Goal: Complete application form

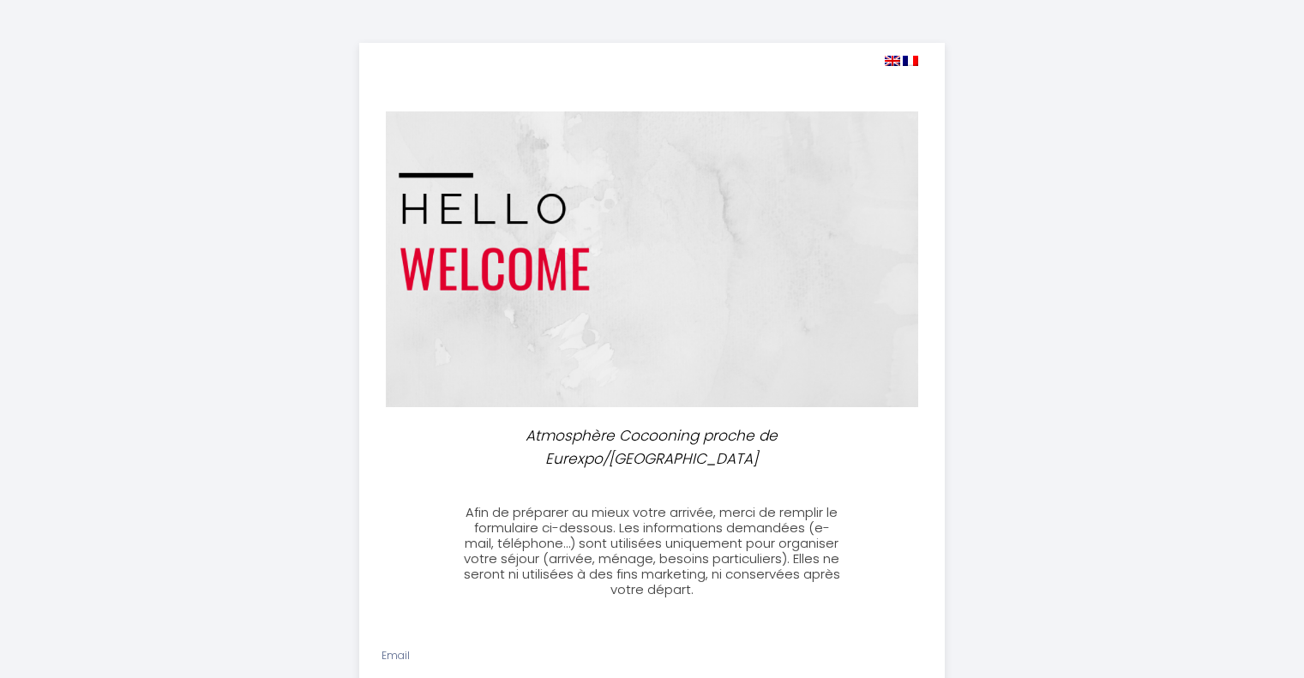
select select
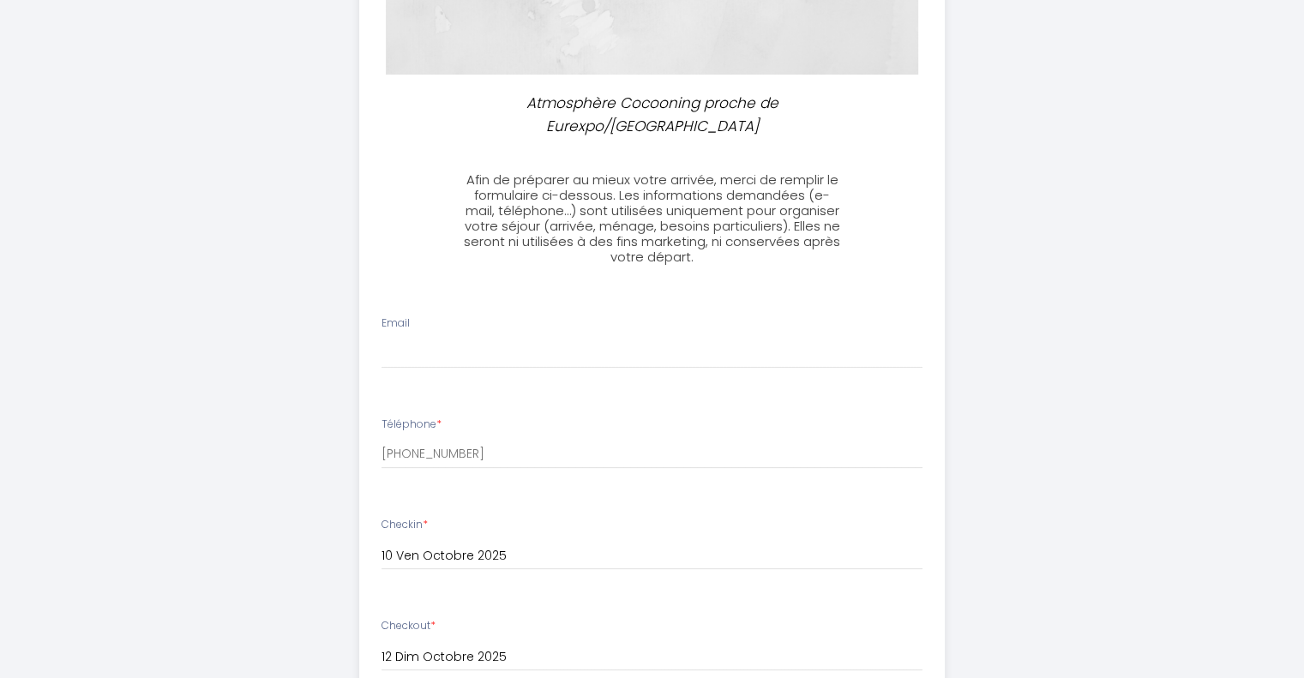
scroll to position [339, 0]
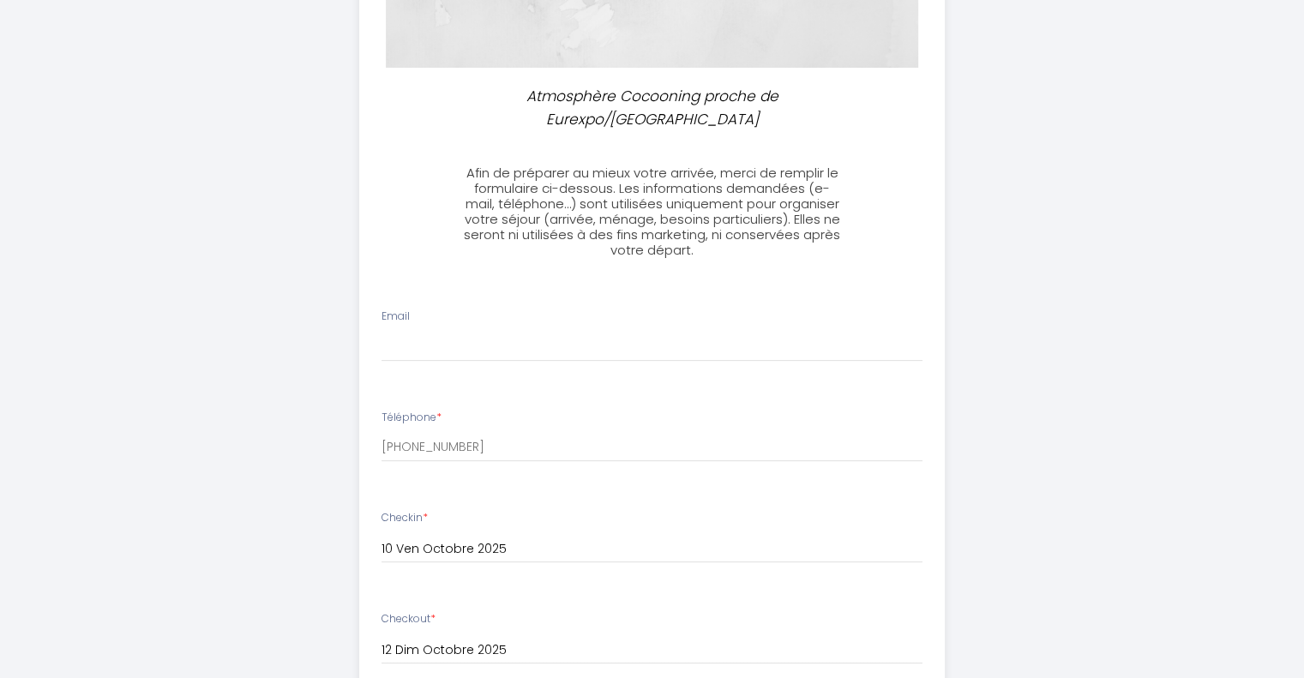
click at [662, 378] on li "Email" at bounding box center [652, 343] width 584 height 91
click at [545, 341] on input "Email" at bounding box center [651, 346] width 541 height 31
type input "[EMAIL_ADDRESS][DOMAIN_NAME]"
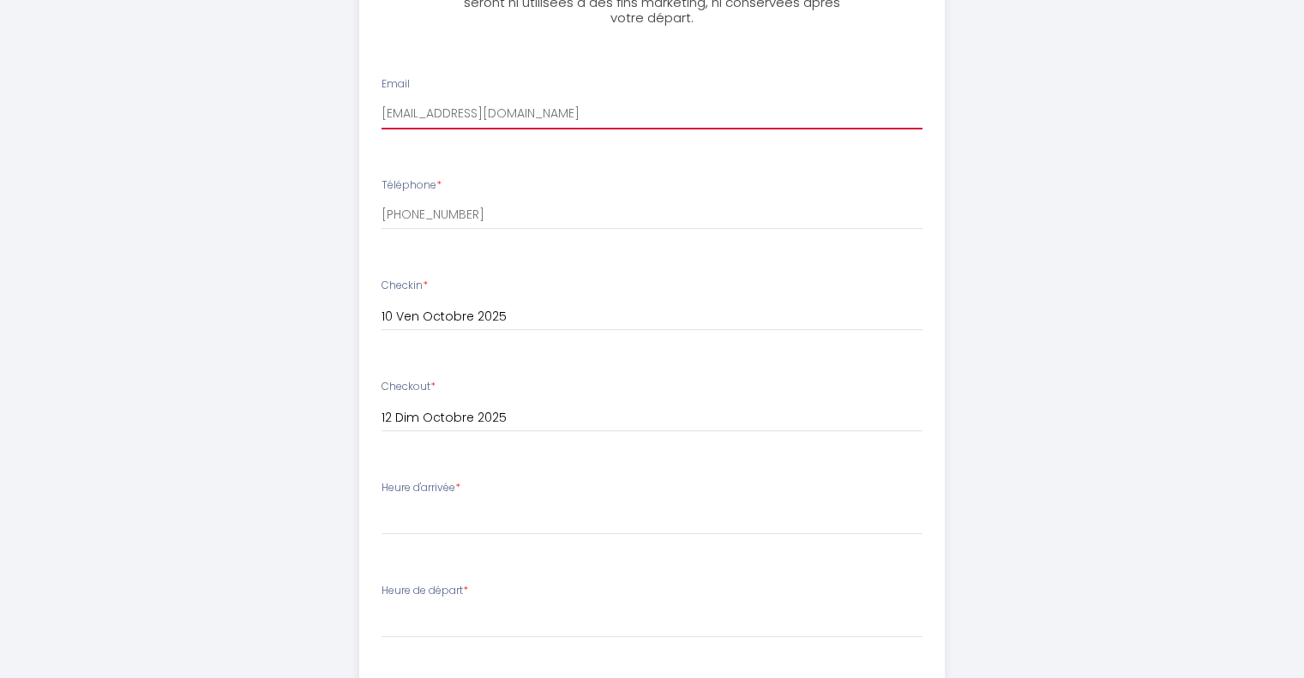
scroll to position [654, 0]
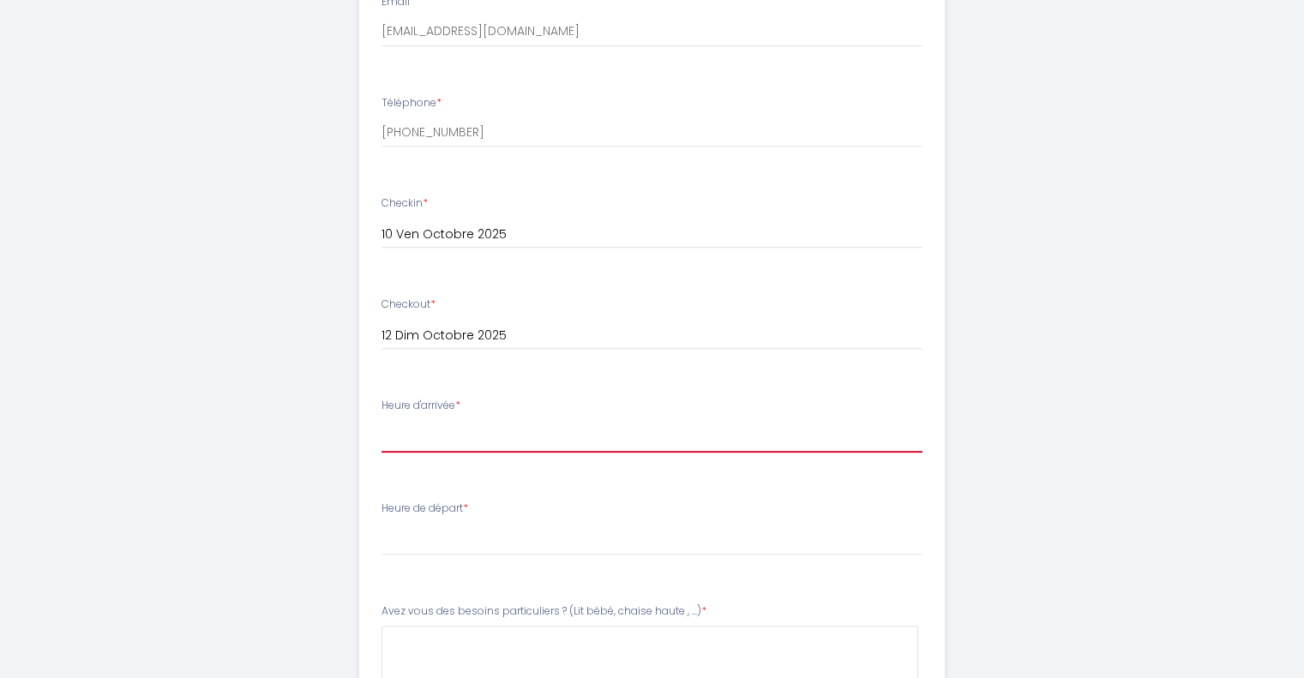
click at [533, 441] on select "15:00 15:30 16:00 16:30 17:00 17:30 18:00 18:30 19:00 19:30 20:00 20:30 21:00 2…" at bounding box center [651, 436] width 541 height 33
select select "21:00"
click at [381, 420] on select "15:00 15:30 16:00 16:30 17:00 17:30 18:00 18:30 19:00 19:30 20:00 20:30 21:00 2…" at bounding box center [651, 436] width 541 height 33
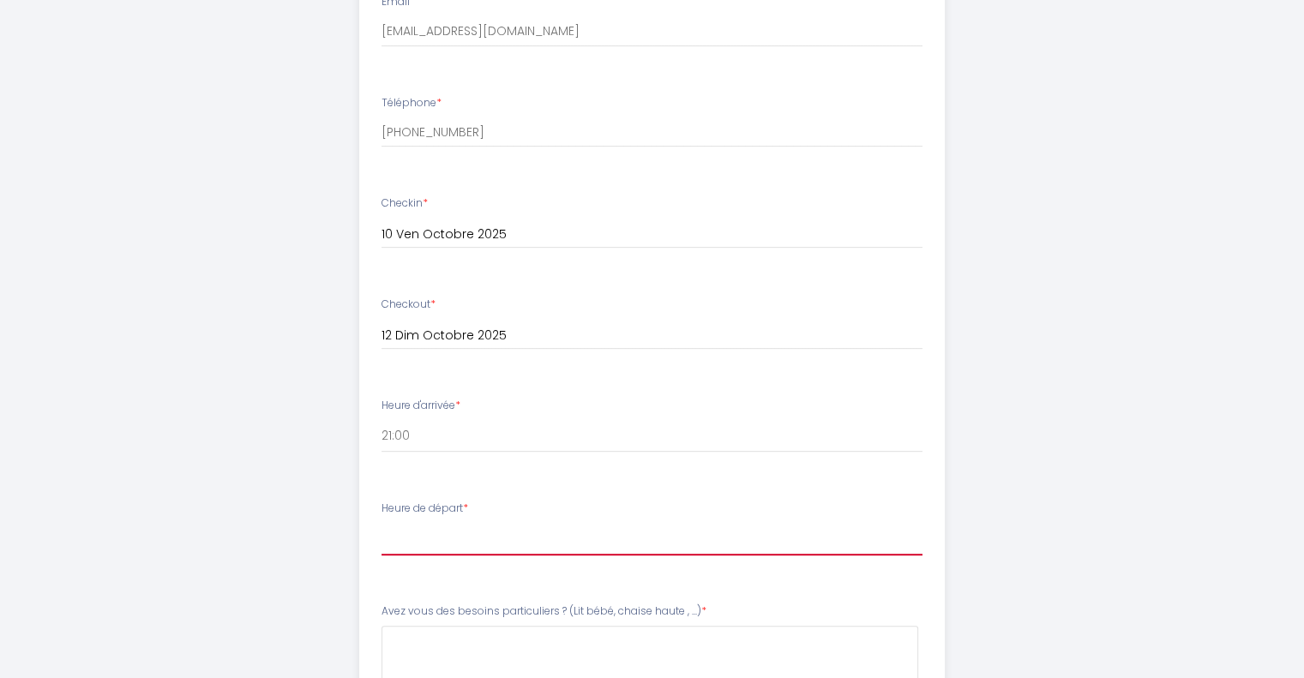
click at [456, 543] on select "00:00 00:30 01:00 01:30 02:00 02:30 03:00 03:30 04:00 04:30 05:00 05:30 06:00 0…" at bounding box center [651, 539] width 541 height 33
select select "11:00"
click at [381, 523] on select "00:00 00:30 01:00 01:30 02:00 02:30 03:00 03:30 04:00 04:30 05:00 05:30 06:00 0…" at bounding box center [651, 539] width 541 height 33
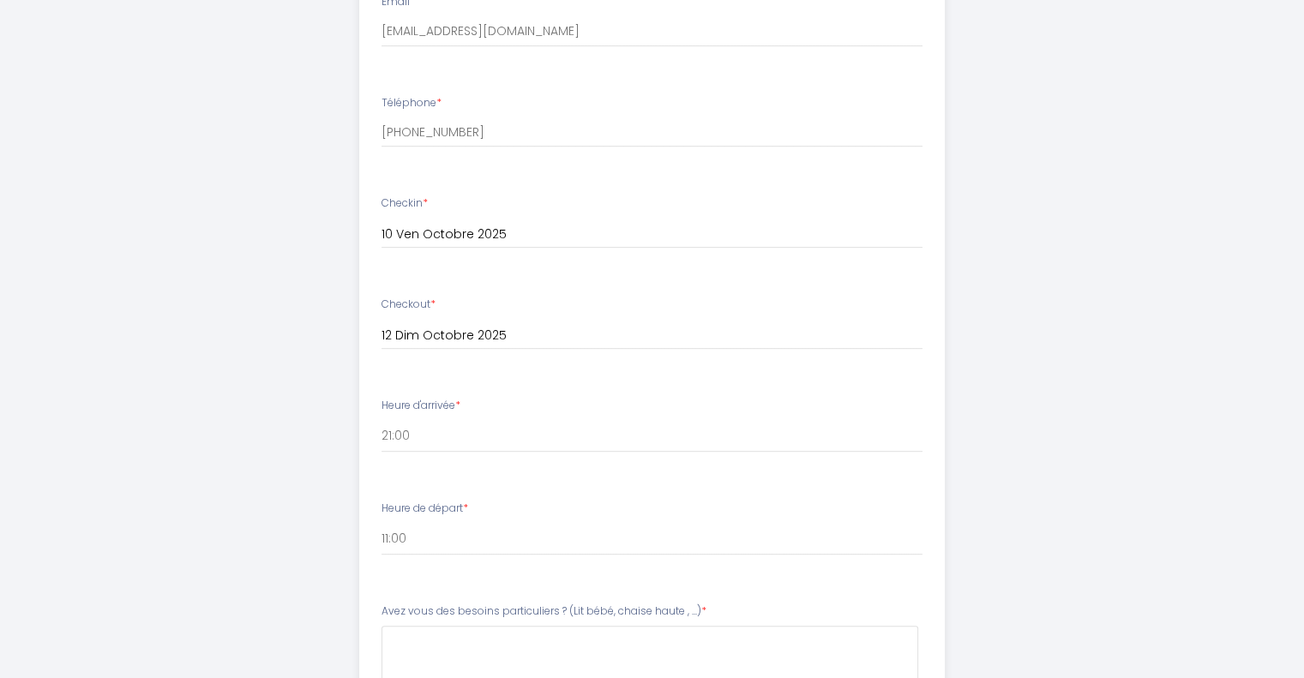
click at [335, 561] on div "Atmosphère Cocooning proche de Eurexpo/[GEOGRAPHIC_DATA] Afin de préparer au mi…" at bounding box center [652, 170] width 878 height 1649
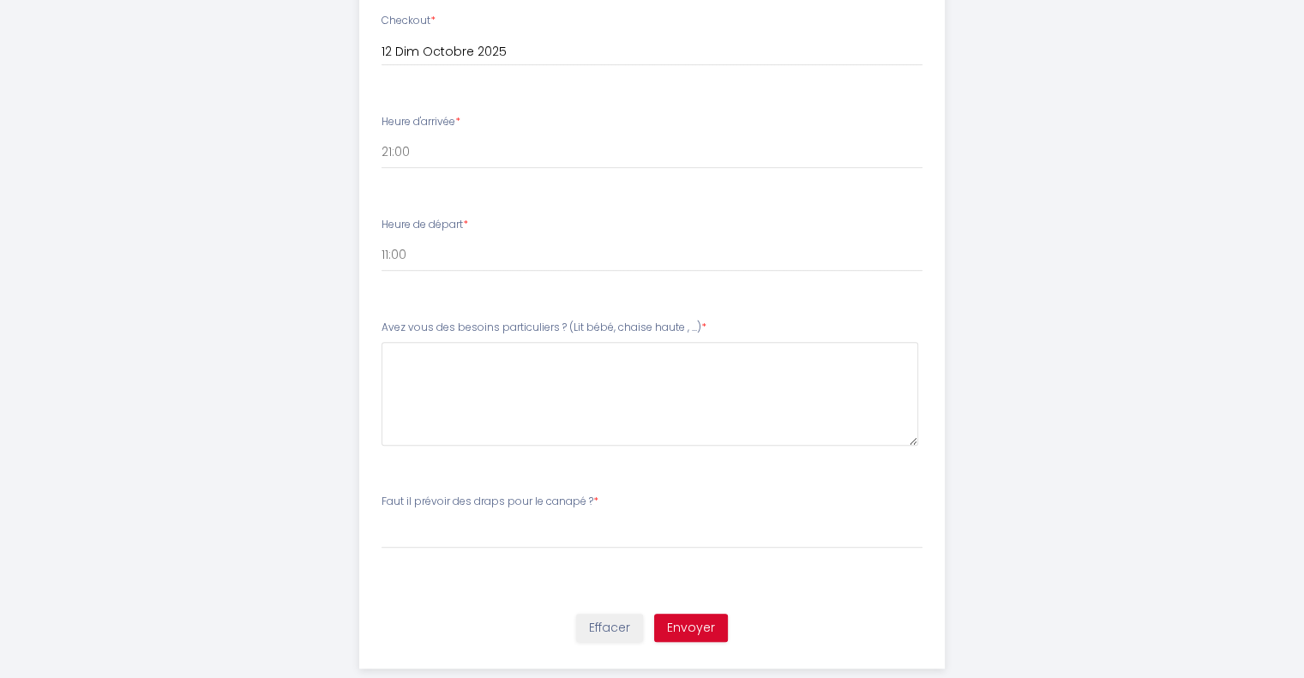
scroll to position [942, 0]
click at [686, 627] on button "Envoyer" at bounding box center [691, 623] width 74 height 29
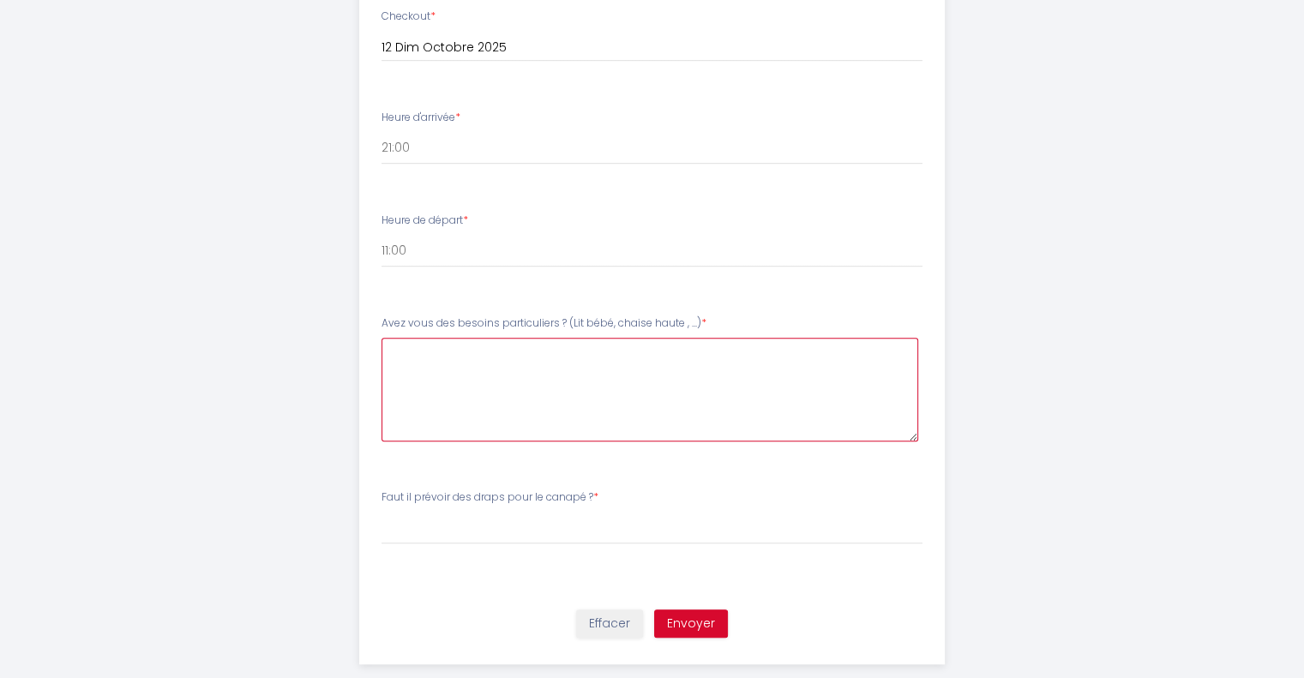
click at [701, 385] on \ at bounding box center [649, 390] width 537 height 104
type \ "non"
click at [687, 445] on li "Avez vous des besoins particuliers ? (Lit bébé, chaise haute , ...) * non" at bounding box center [652, 387] width 584 height 164
click at [678, 630] on button "Envoyer" at bounding box center [691, 623] width 74 height 29
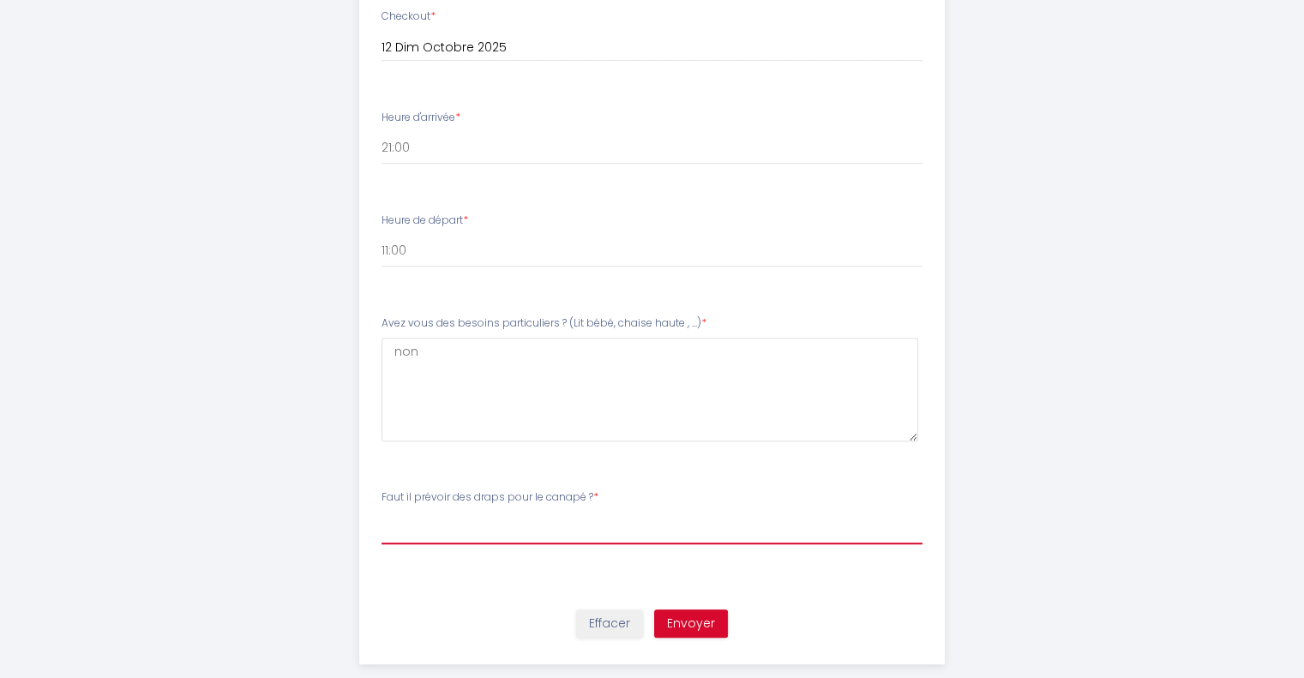
click at [614, 520] on select "[PERSON_NAME] il prévoir des draps pour le canapé ? NON, pas de draps supplémen…" at bounding box center [651, 528] width 541 height 33
select select "OUI, je vais utiliser le canapé"
click at [381, 512] on select "[PERSON_NAME] il prévoir des draps pour le canapé ? NON, pas de draps supplémen…" at bounding box center [651, 528] width 541 height 33
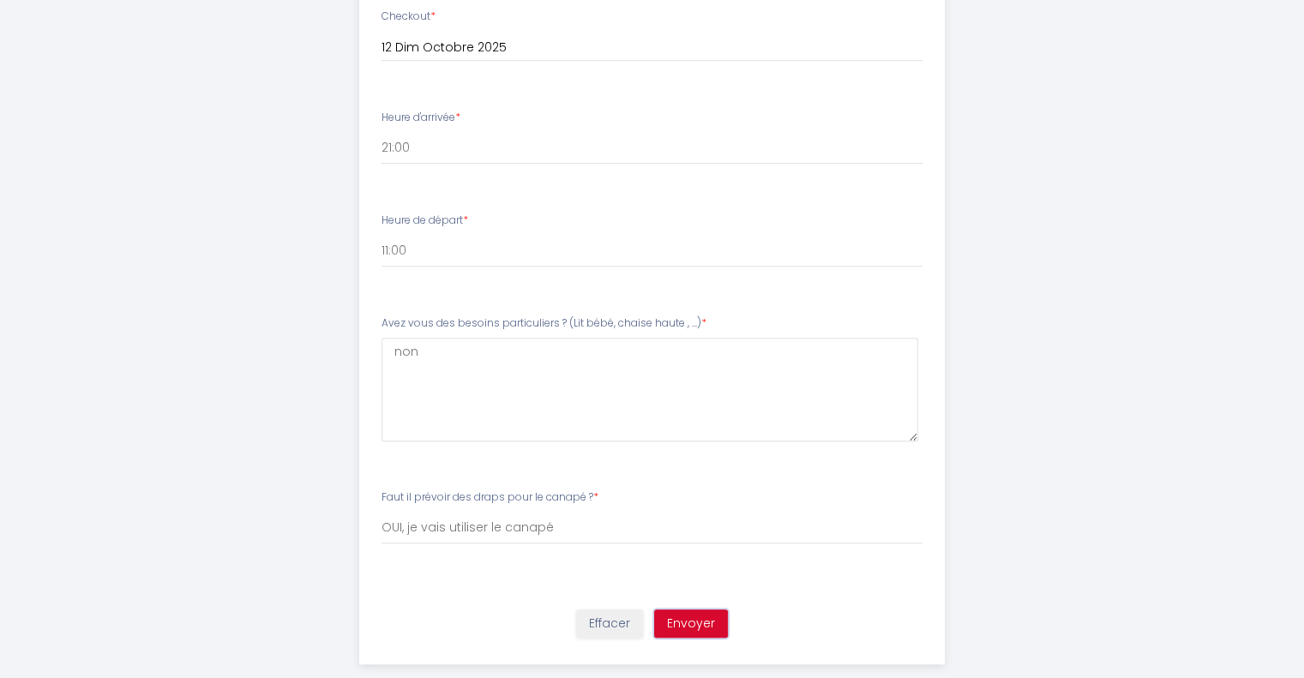
click at [700, 627] on button "Envoyer" at bounding box center [691, 623] width 74 height 29
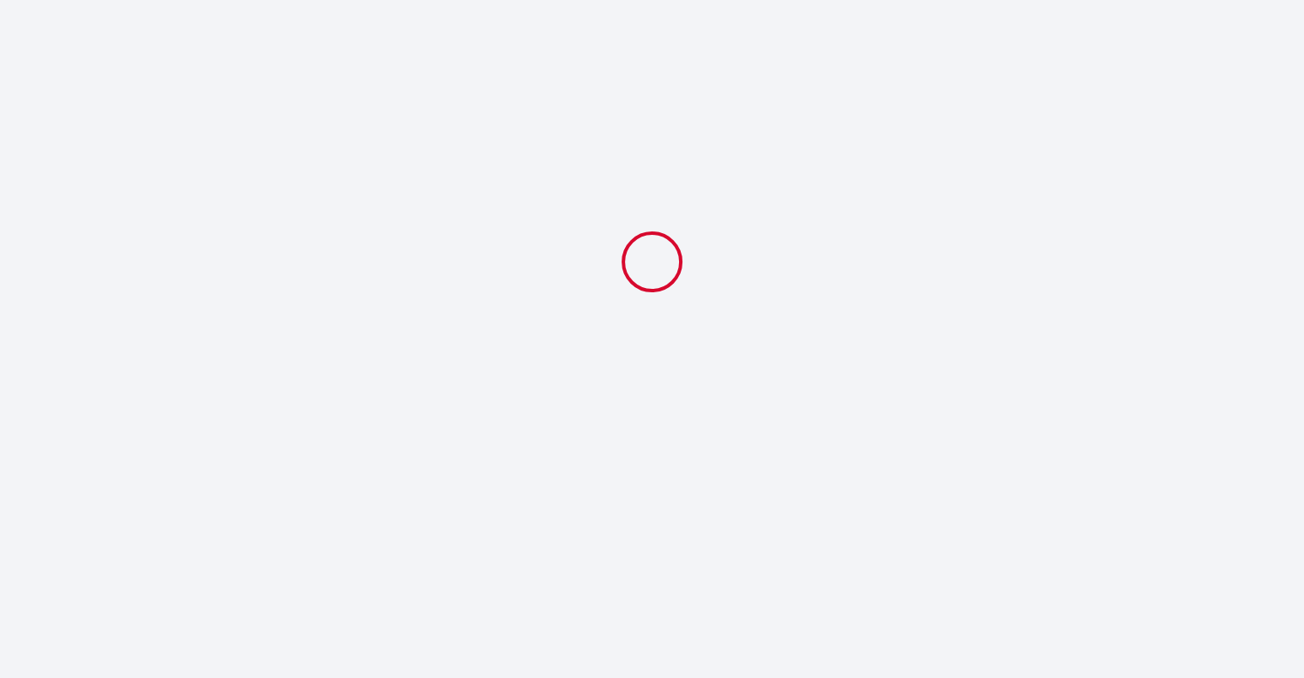
scroll to position [0, 0]
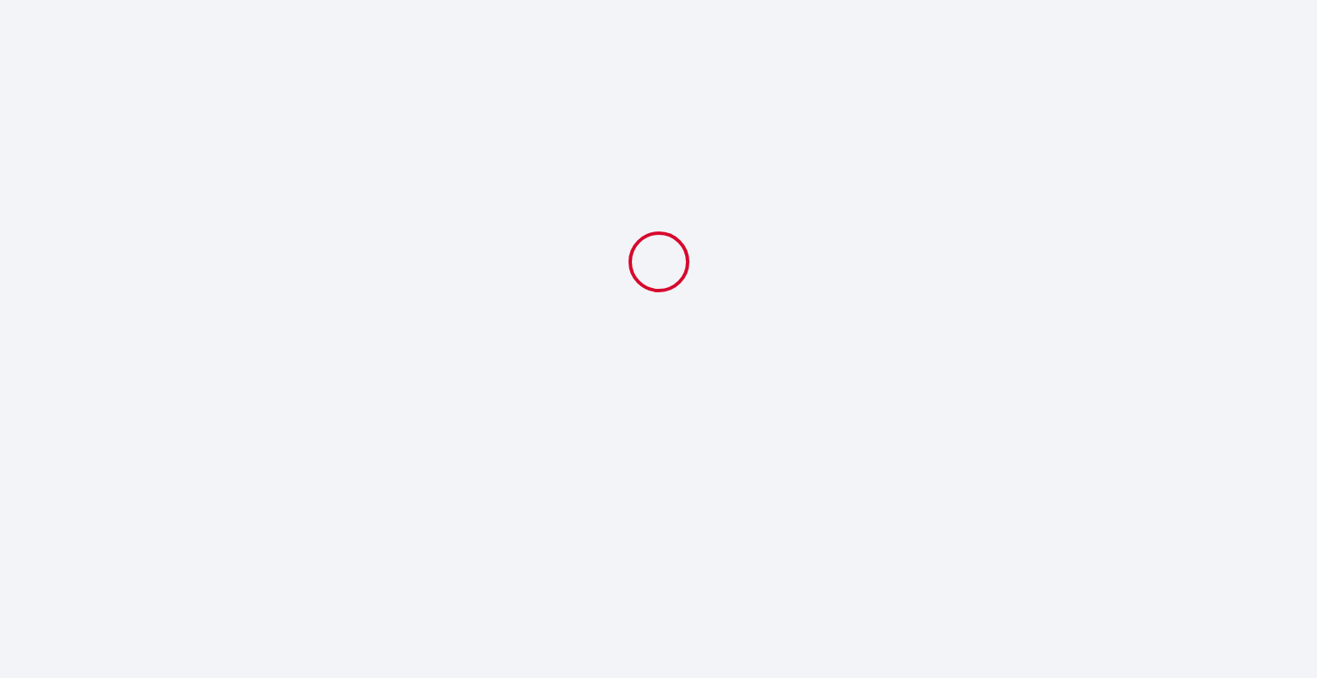
select select "21:00"
select select "11:00"
select select "OUI, je vais utiliser le canapé"
